Goal: Contribute content

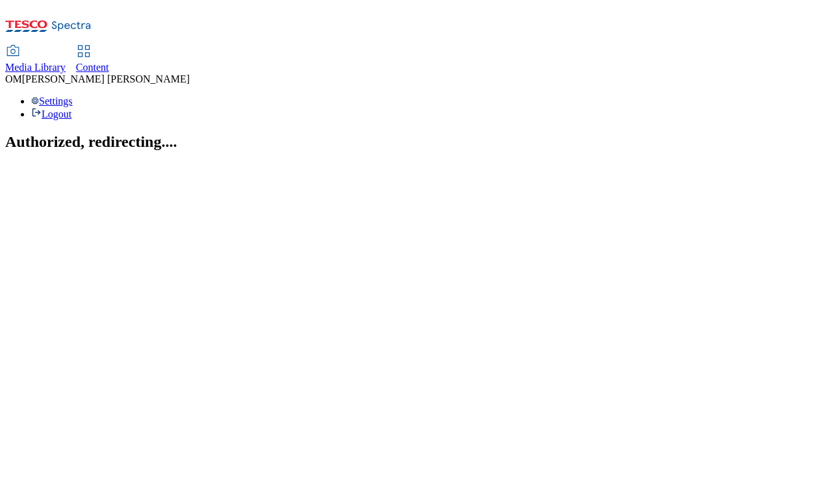
click at [66, 62] on span "Media Library" at bounding box center [35, 67] width 60 height 11
select select "flare-ghs"
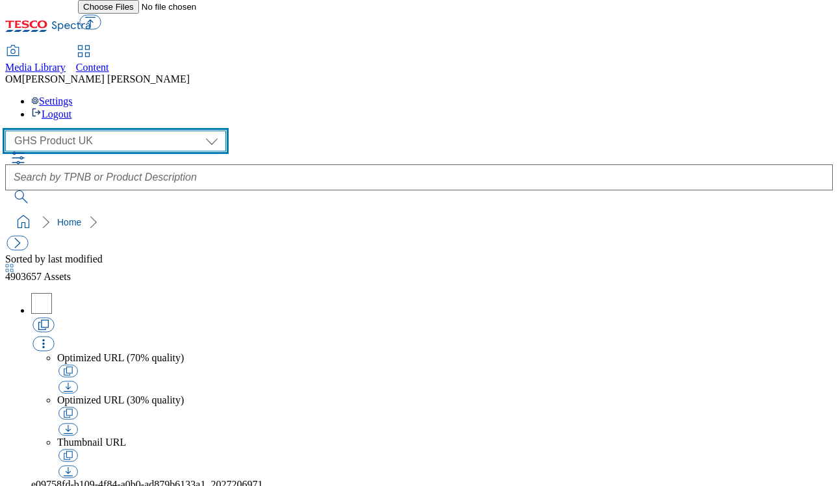
click at [123, 130] on select "GHS Marketing UK GHS Product UK ghs-roi" at bounding box center [115, 140] width 221 height 21
select select "flare-ghs-mktg"
click at [9, 130] on select "GHS Marketing UK GHS Product UK ghs-roi" at bounding box center [115, 140] width 221 height 21
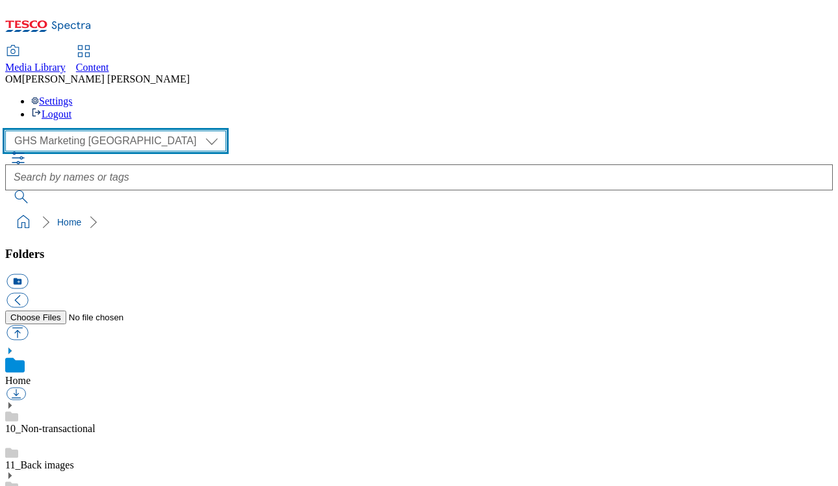
scroll to position [142, 0]
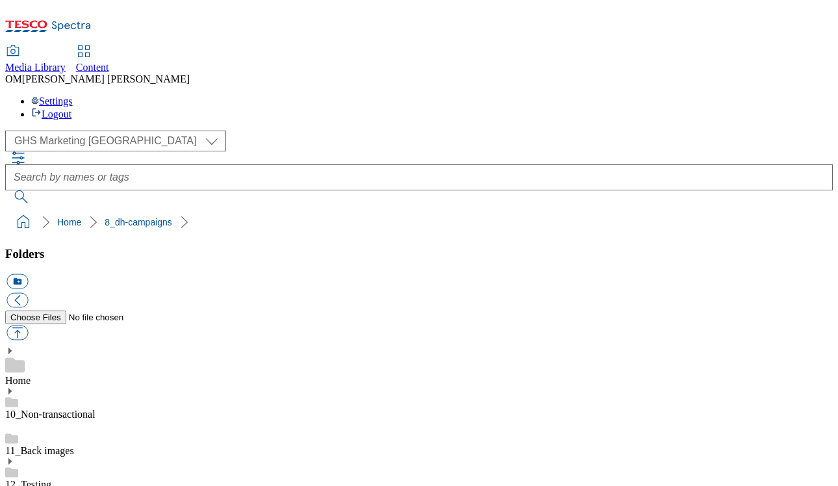
click at [28, 325] on button "button" at bounding box center [16, 332] width 21 height 15
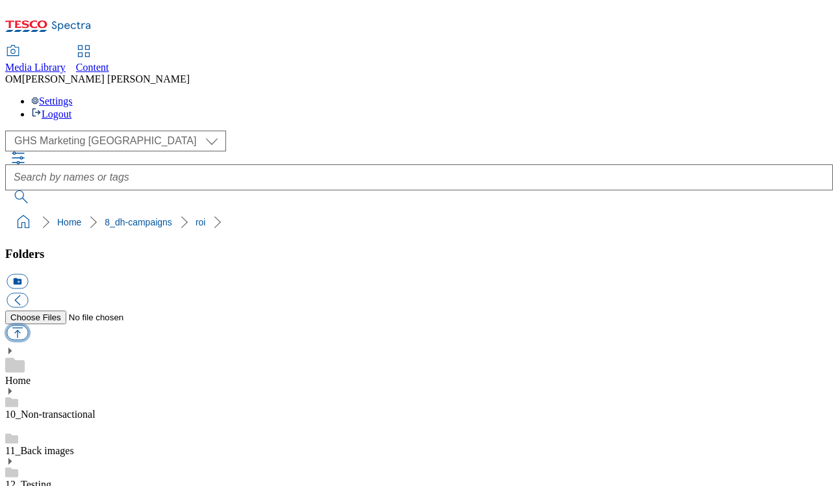
type input "C:\fakepath\1755501781347-ad541591_ROI_M&Ms_LegoBrand_H_1184x333_V4.jpg"
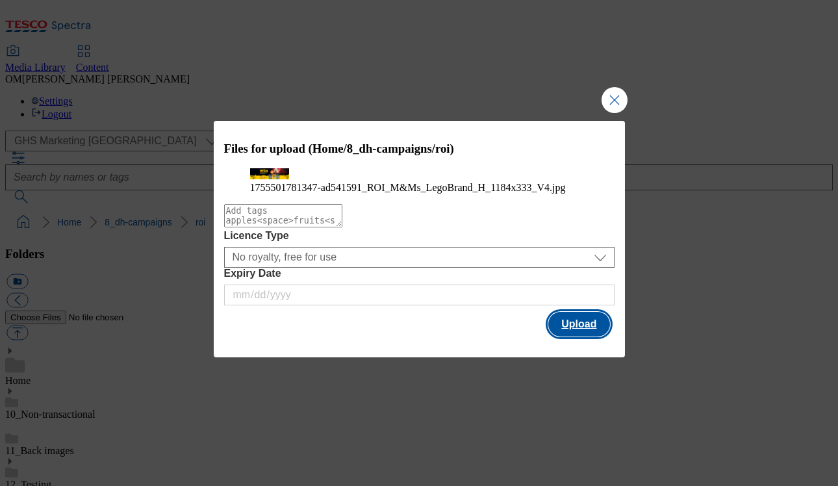
click at [591, 336] on button "Upload" at bounding box center [578, 324] width 61 height 25
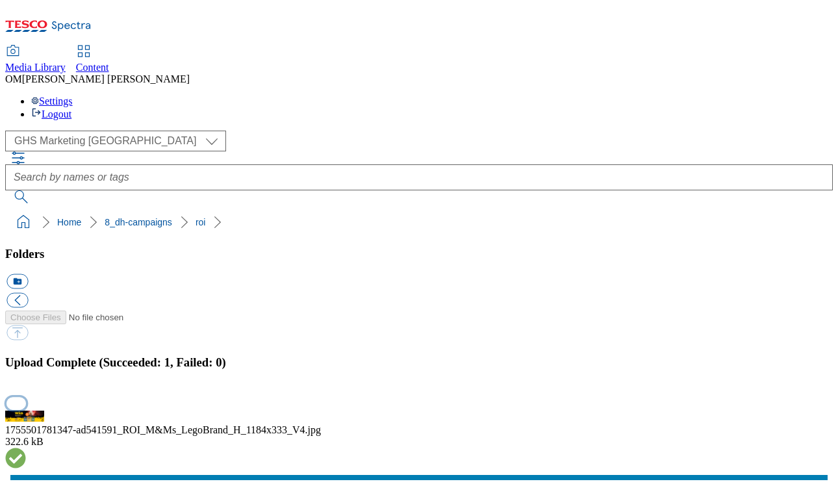
click at [26, 397] on button "button" at bounding box center [15, 403] width 19 height 12
